Goal: Task Accomplishment & Management: Manage account settings

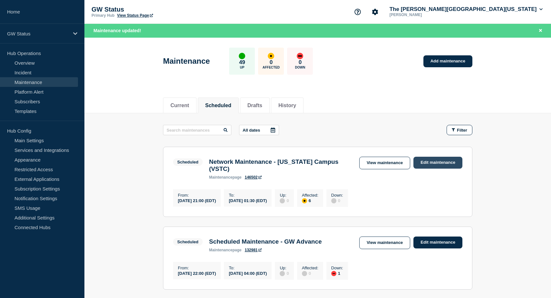
click at [426, 162] on link "Edit maintenance" at bounding box center [437, 163] width 49 height 12
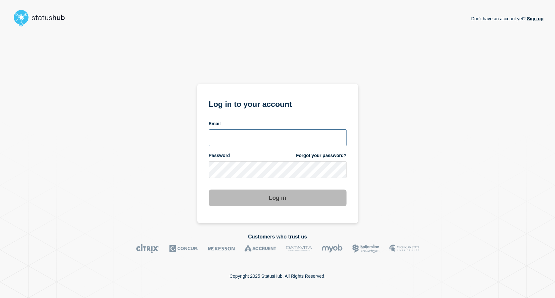
type input "keo@gwu.edu"
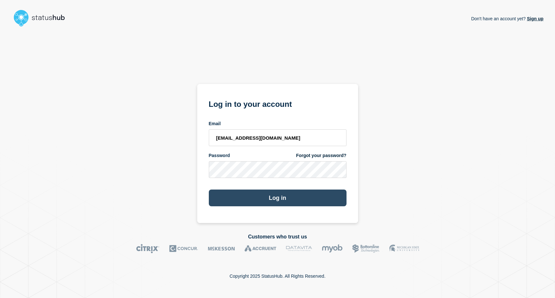
click at [272, 196] on button "Log in" at bounding box center [278, 198] width 138 height 17
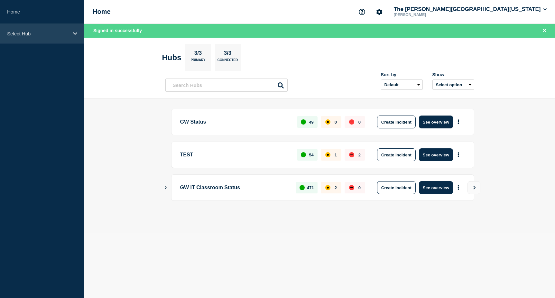
click at [42, 31] on p "Select Hub" at bounding box center [38, 33] width 62 height 5
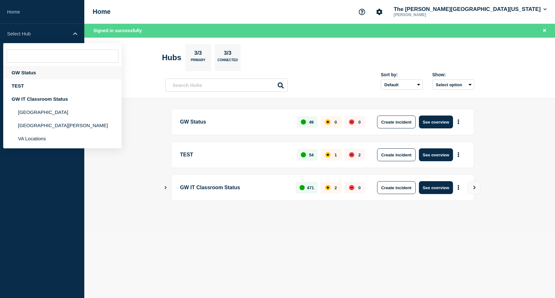
click at [26, 71] on div "GW Status" at bounding box center [62, 72] width 118 height 13
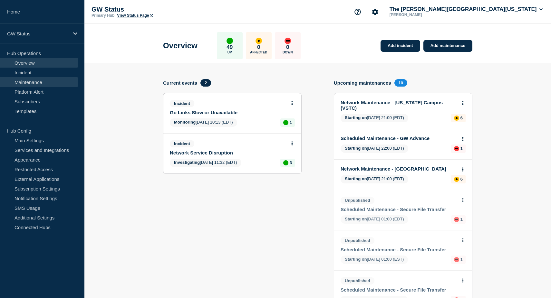
click at [38, 82] on link "Maintenance" at bounding box center [39, 82] width 78 height 10
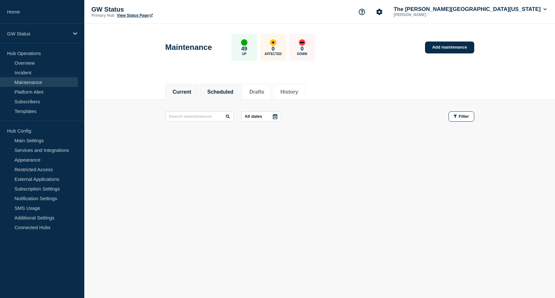
click at [226, 89] on button "Scheduled" at bounding box center [220, 92] width 26 height 6
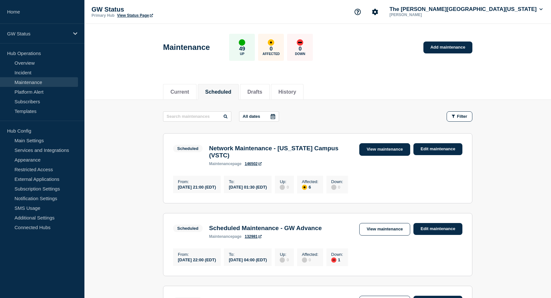
click at [388, 147] on link "View maintenance" at bounding box center [384, 149] width 51 height 13
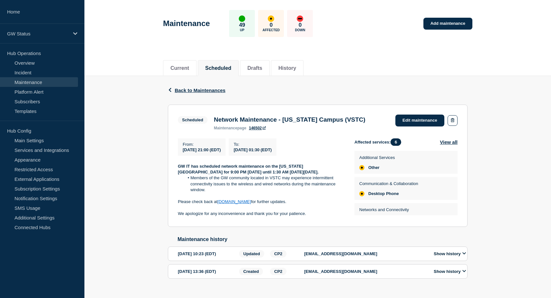
scroll to position [39, 0]
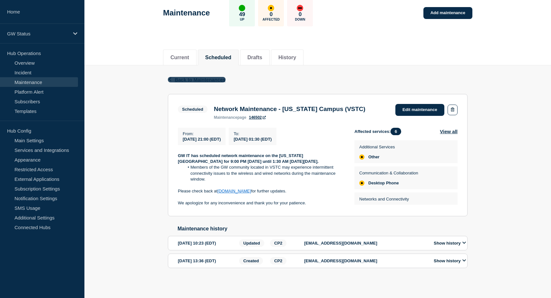
click at [210, 77] on span "Back to Maintenances" at bounding box center [200, 79] width 51 height 5
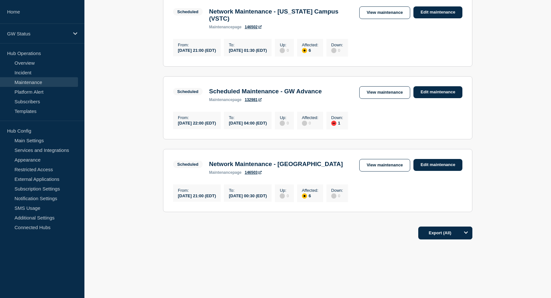
scroll to position [155, 0]
click at [380, 159] on link "View maintenance" at bounding box center [384, 165] width 51 height 13
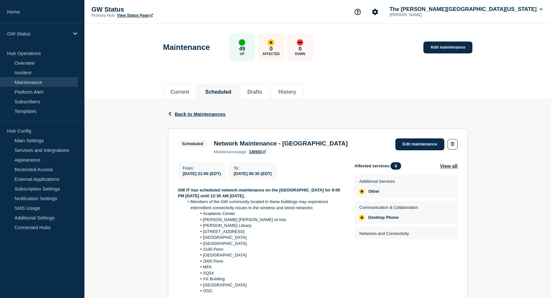
click at [307, 199] on p "GW IT has scheduled network maintenance on the [GEOGRAPHIC_DATA] for 9:00 PM [D…" at bounding box center [261, 193] width 166 height 12
drag, startPoint x: 306, startPoint y: 200, endPoint x: 332, endPoint y: 192, distance: 27.1
click at [332, 192] on strong "GW IT has scheduled network maintenance on the [GEOGRAPHIC_DATA] for 9:00 PM [D…" at bounding box center [259, 193] width 163 height 11
copy strong "9:00 PM [DATE] until 12:30 AM [DATE]."
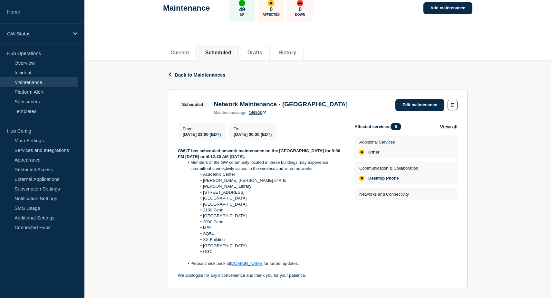
scroll to position [32, 0]
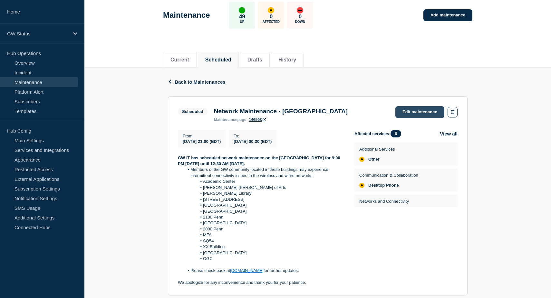
click at [420, 108] on link "Edit maintenance" at bounding box center [419, 112] width 49 height 12
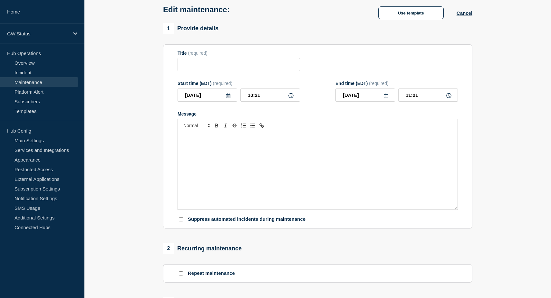
type input "Network Maintenance - [GEOGRAPHIC_DATA]"
type input "[DATE]"
type input "21:00"
type input "[DATE]"
type input "00:30"
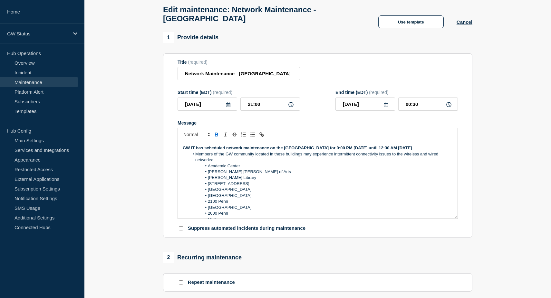
drag, startPoint x: 443, startPoint y: 151, endPoint x: 427, endPoint y: 151, distance: 16.7
click at [413, 150] on strong "GW IT has scheduled network maintenance on the [GEOGRAPHIC_DATA] for 9:00 PM [D…" at bounding box center [298, 148] width 230 height 5
click at [191, 150] on strong "GW IT has scheduled network maintenance on the [GEOGRAPHIC_DATA] for 9:00 PM [D…" at bounding box center [298, 148] width 230 height 5
click at [198, 150] on strong "GW IT has scheduled network maintenance on the [GEOGRAPHIC_DATA] for 9:00 PM [D…" at bounding box center [298, 148] width 230 height 5
click at [348, 199] on li "[GEOGRAPHIC_DATA]" at bounding box center [321, 196] width 264 height 6
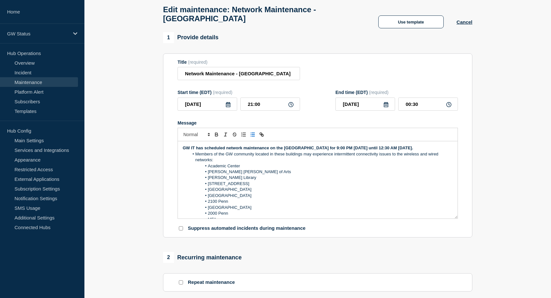
click at [386, 107] on icon at bounding box center [385, 104] width 5 height 5
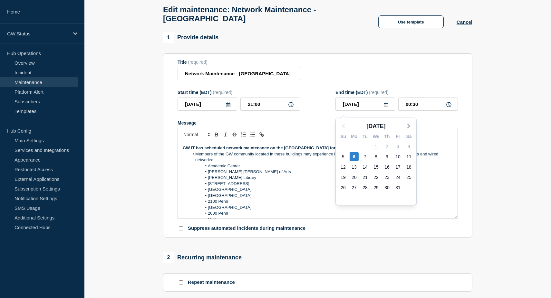
click at [428, 193] on li "[GEOGRAPHIC_DATA]" at bounding box center [321, 190] width 264 height 6
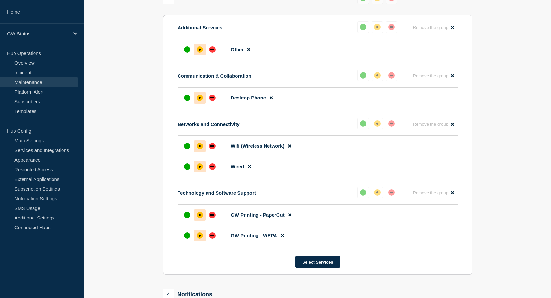
scroll to position [464, 0]
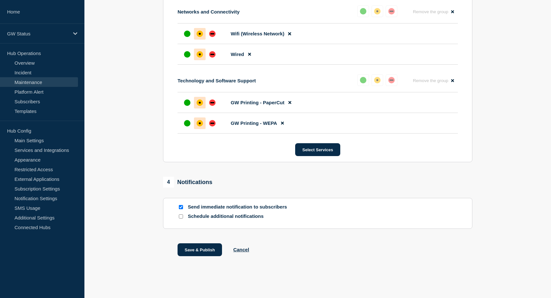
click at [181, 207] on input "Send immediate notification to subscribers" at bounding box center [181, 207] width 4 height 4
checkbox input "false"
click at [199, 247] on button "Save & Publish" at bounding box center [199, 249] width 44 height 13
